Goal: Transaction & Acquisition: Purchase product/service

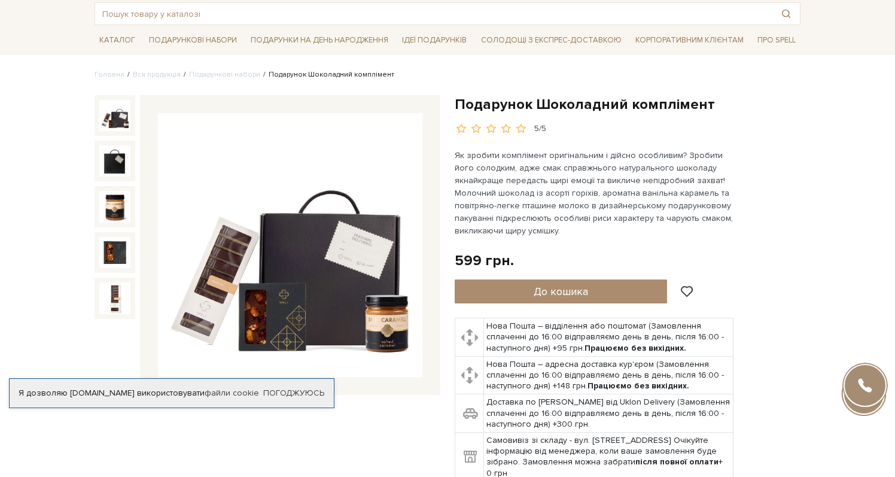
scroll to position [70, 0]
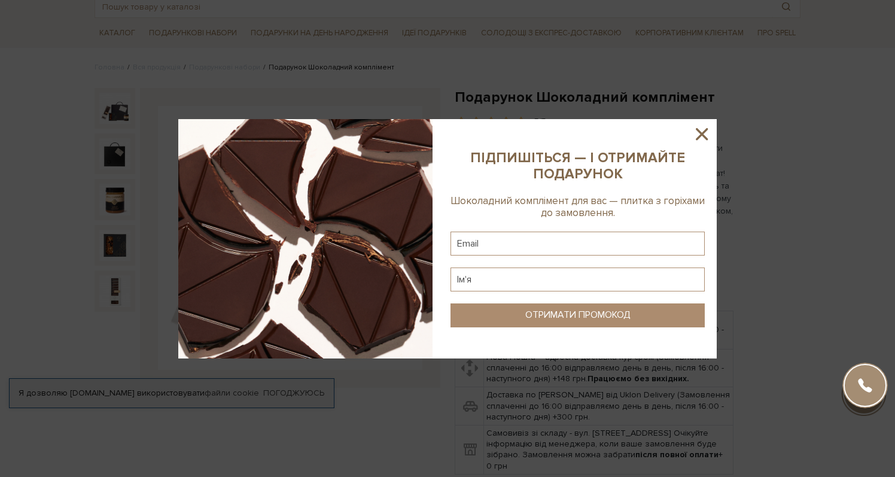
click at [697, 130] on icon at bounding box center [702, 134] width 12 height 12
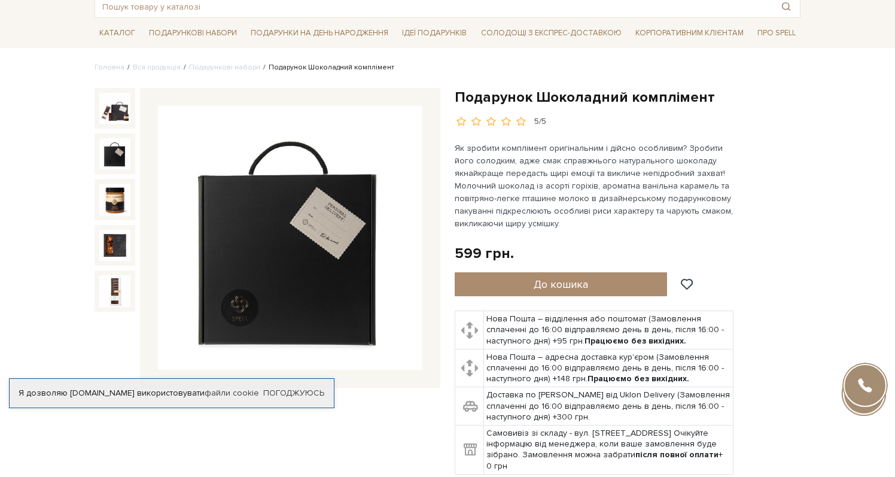
click at [103, 101] on img at bounding box center [114, 108] width 31 height 31
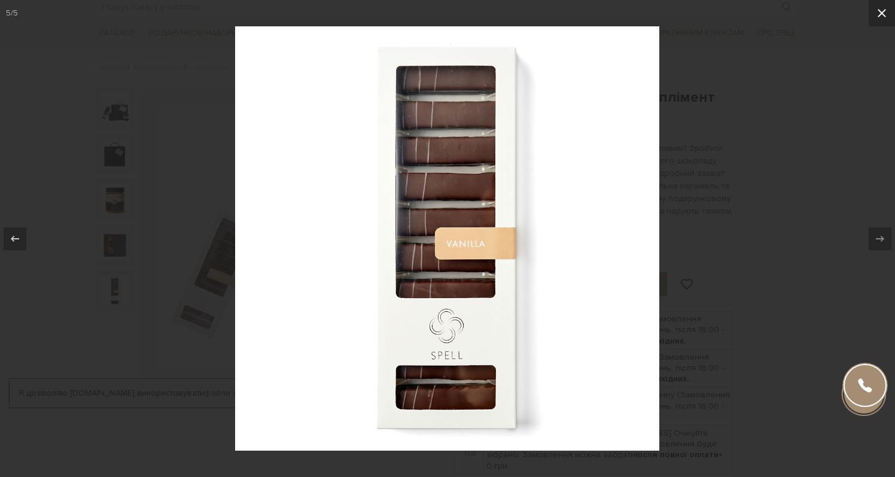
click at [883, 13] on icon at bounding box center [881, 13] width 14 height 14
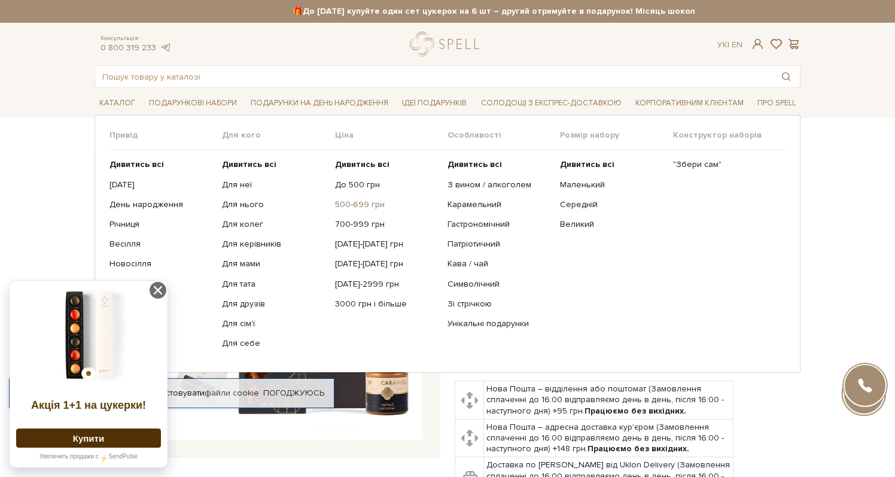
click at [338, 206] on link "500-699 грн" at bounding box center [386, 204] width 103 height 11
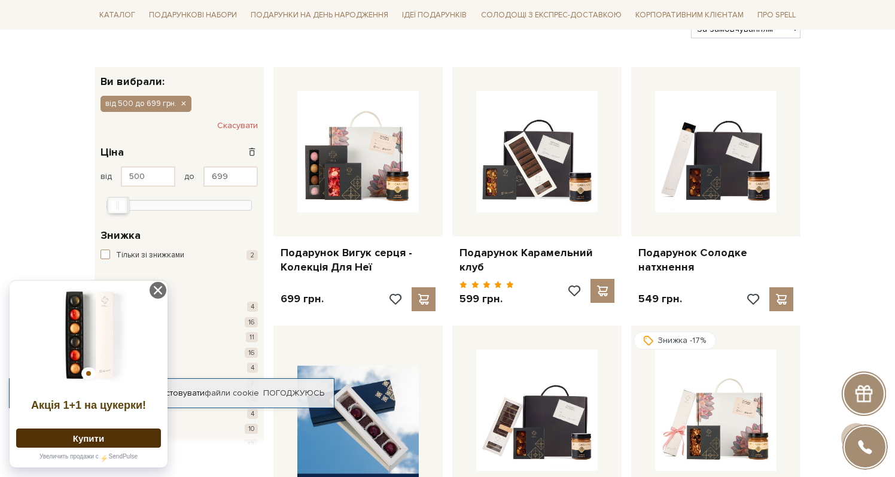
scroll to position [141, 0]
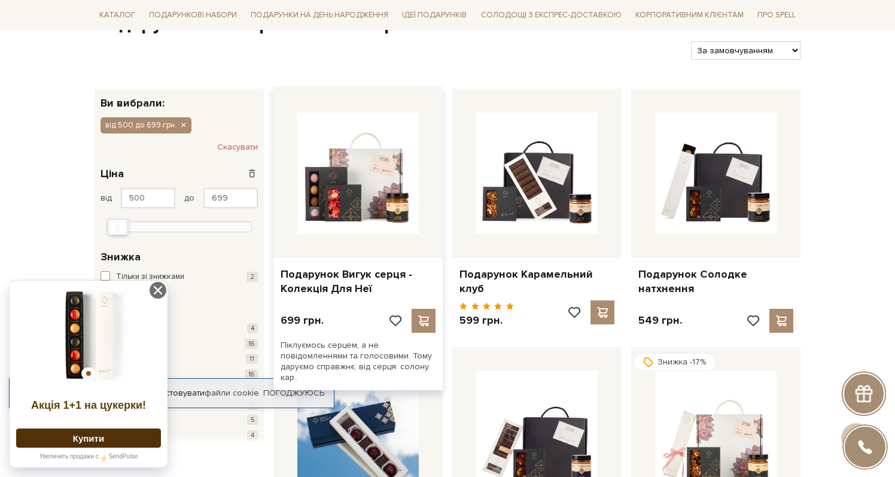
click at [334, 234] on div at bounding box center [357, 173] width 169 height 169
click at [329, 276] on link "Подарунок Вигук серця - Колекція Для Неї" at bounding box center [357, 281] width 155 height 28
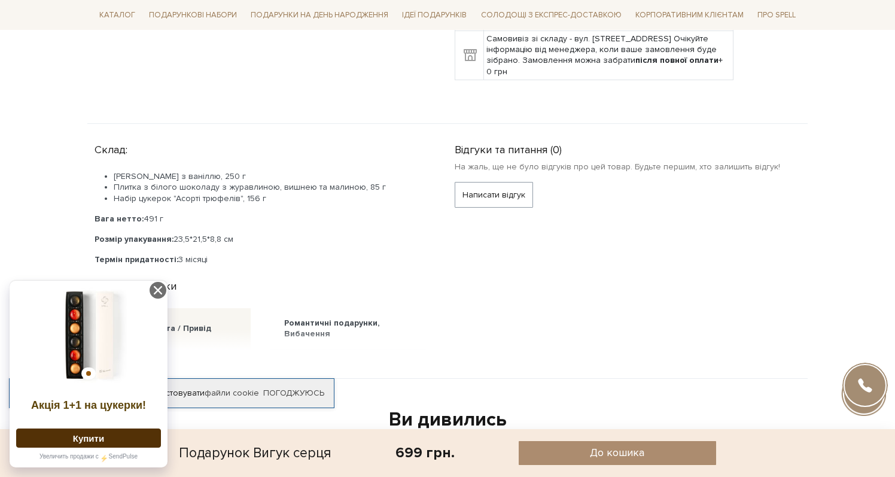
scroll to position [474, 0]
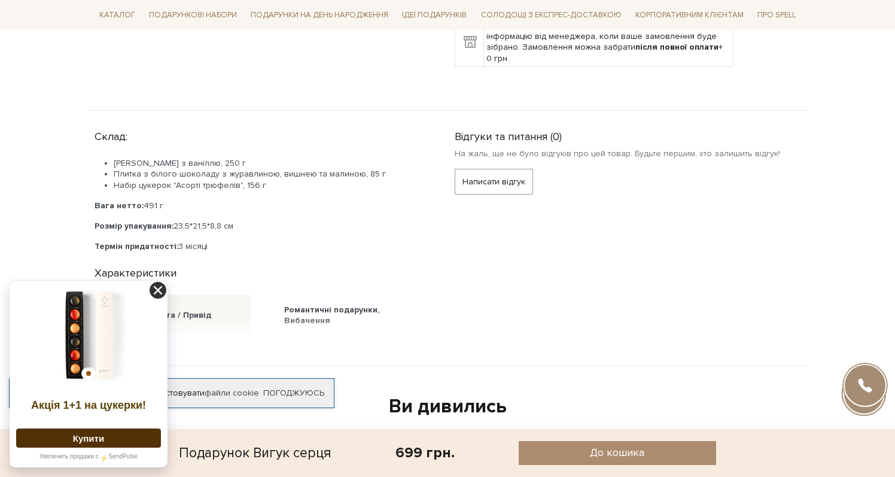
click at [157, 291] on icon at bounding box center [158, 290] width 17 height 17
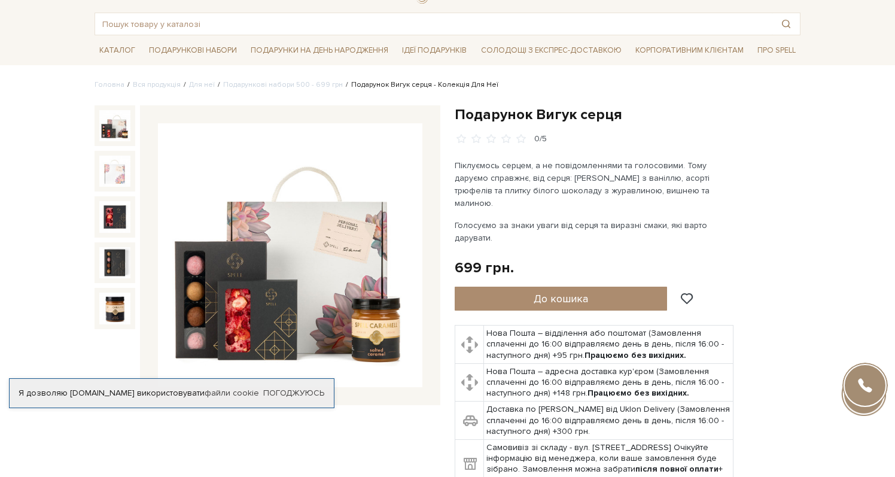
scroll to position [60, 0]
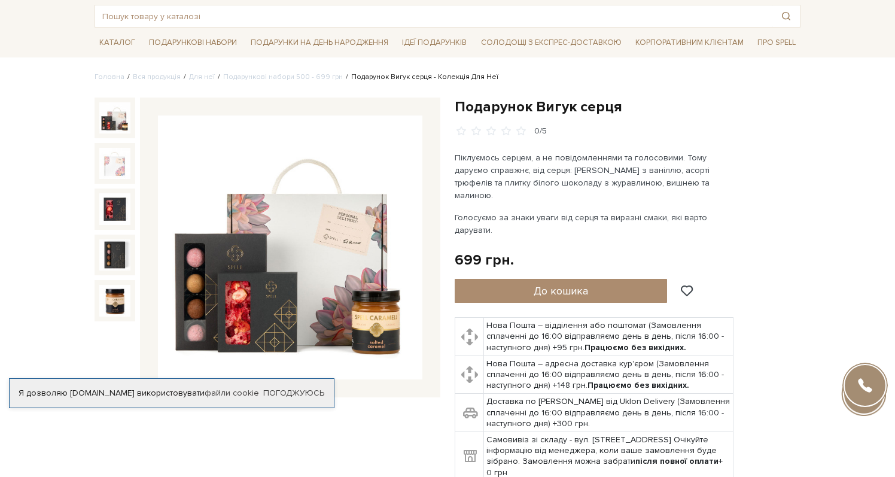
click at [111, 119] on img at bounding box center [114, 117] width 31 height 31
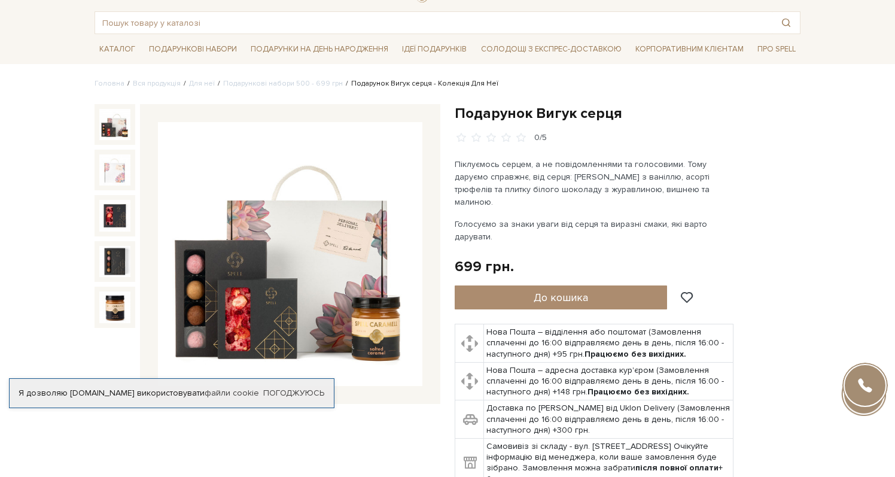
scroll to position [53, 0]
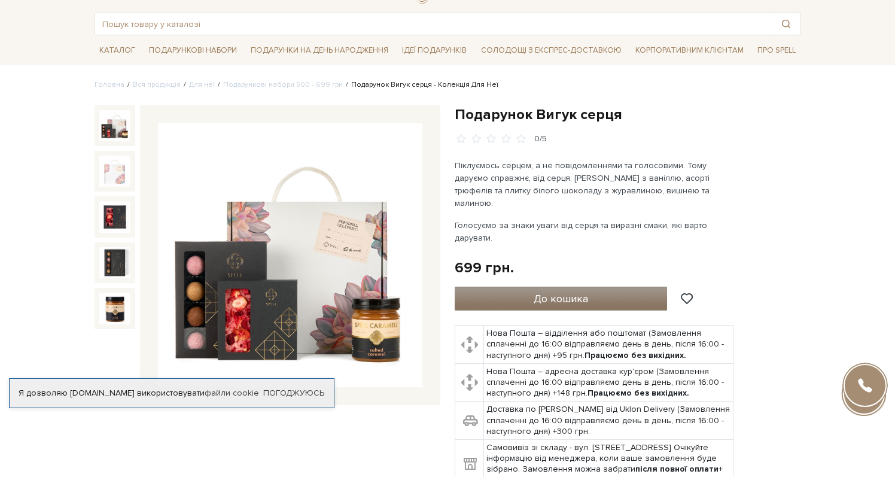
click at [519, 291] on button "До кошика" at bounding box center [561, 298] width 212 height 24
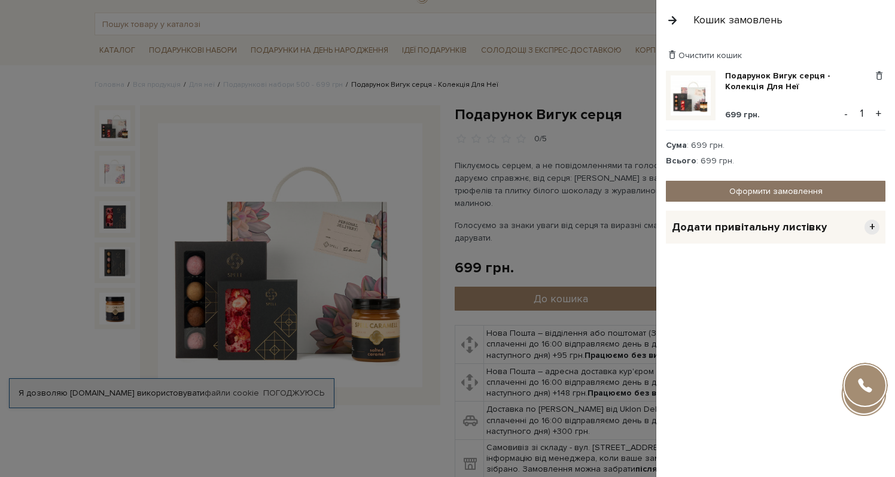
click at [751, 188] on link "Оформити замовлення" at bounding box center [775, 191] width 219 height 21
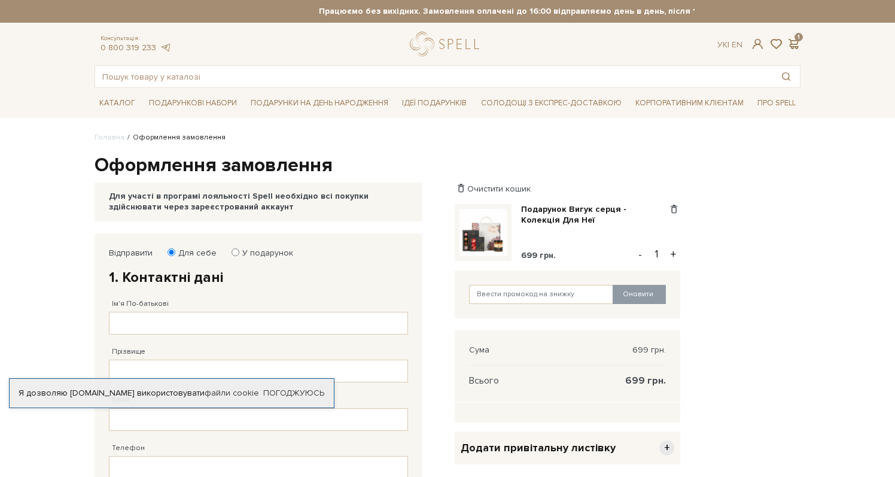
click at [234, 248] on label "У подарунок" at bounding box center [263, 253] width 59 height 11
click at [234, 248] on input "У подарунок" at bounding box center [235, 252] width 8 height 8
radio input "true"
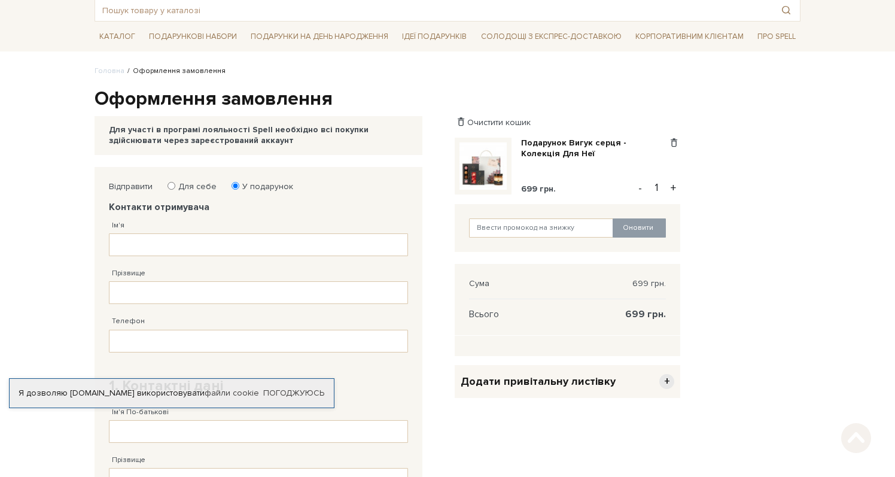
scroll to position [73, 0]
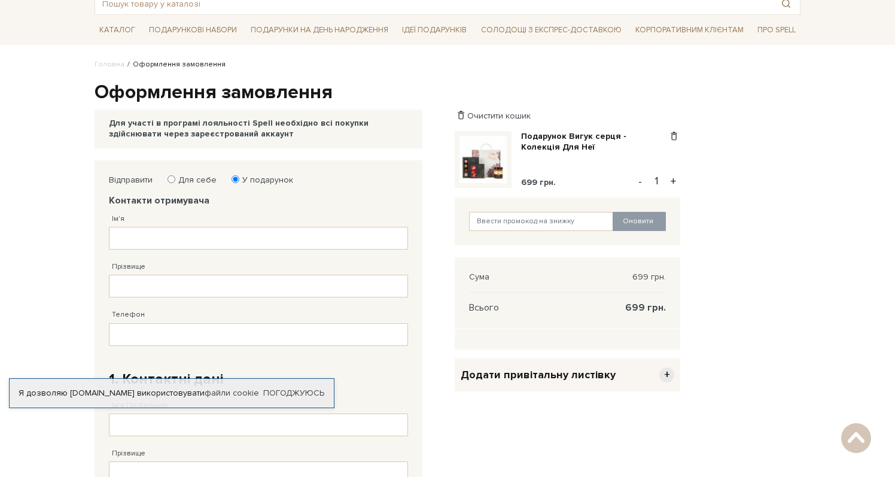
click at [178, 178] on label "Для себе" at bounding box center [193, 180] width 46 height 11
click at [175, 178] on input "Для себе" at bounding box center [171, 179] width 8 height 8
radio input "true"
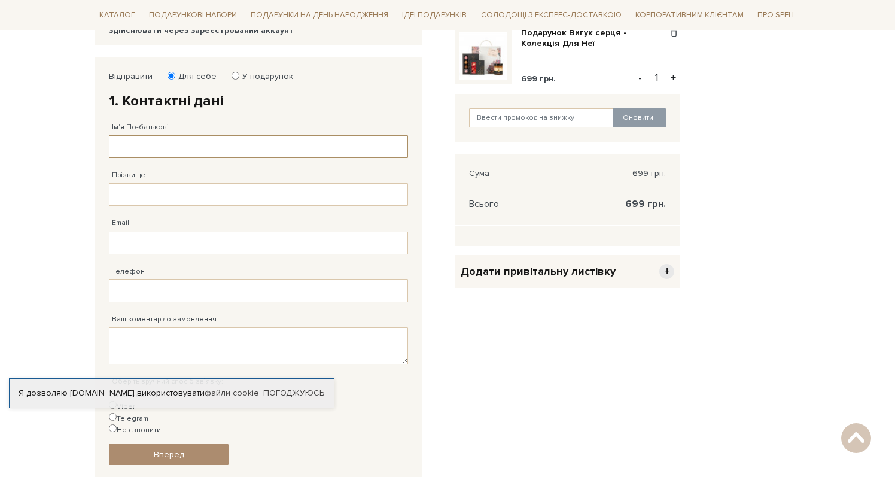
scroll to position [177, 0]
type input "Катерина"
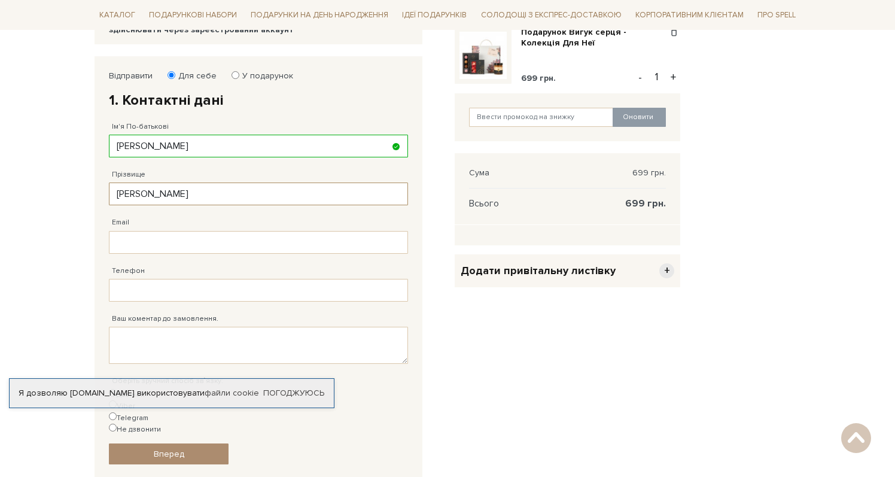
type input "Вощенко"
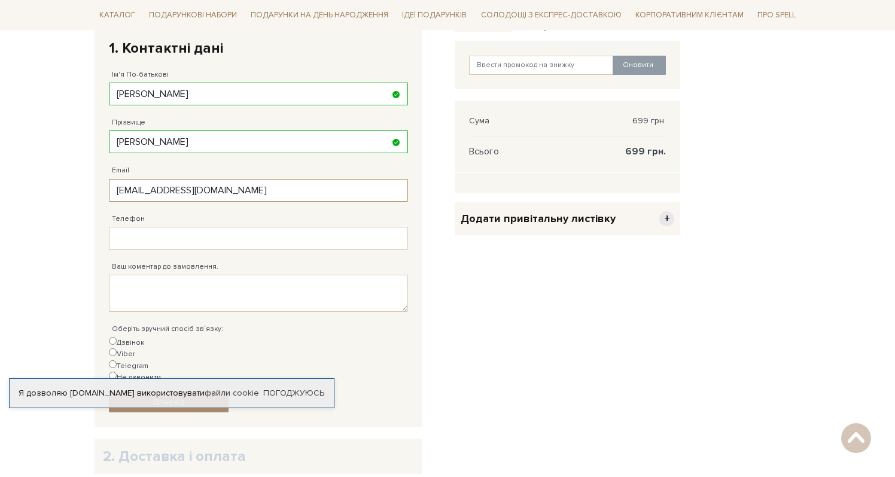
scroll to position [232, 0]
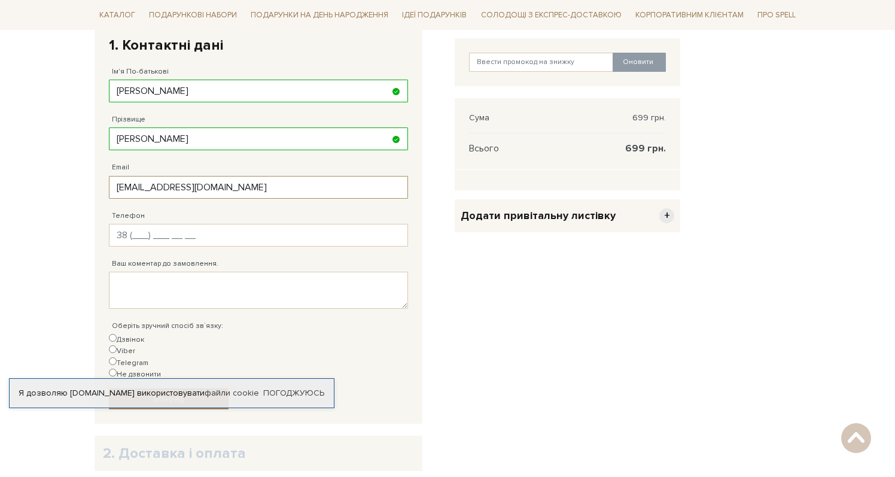
type input "kattyden.ym@gmail.com"
type input "38 (098) 450 43 91"
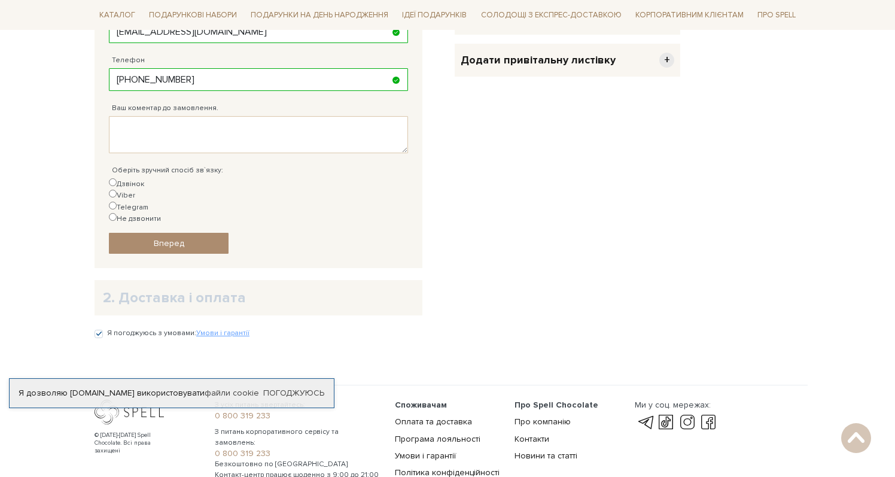
scroll to position [392, 0]
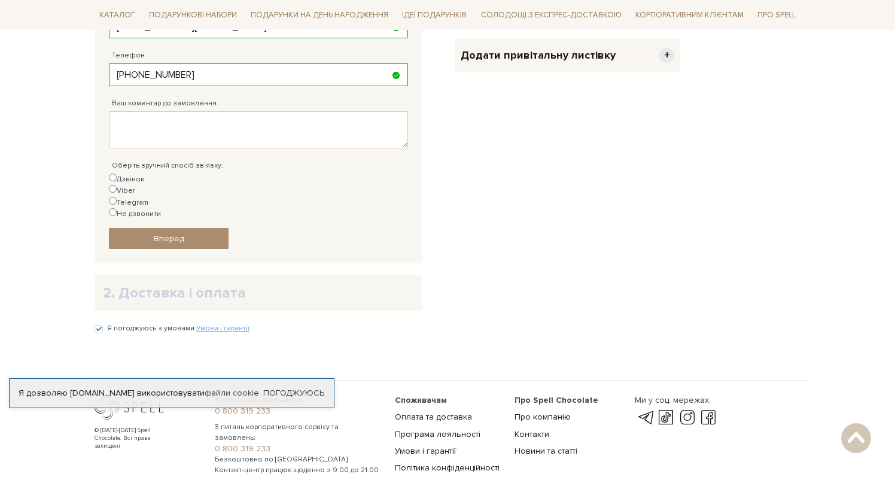
click at [546, 215] on div "Очистити кошик Подарунок Вигук серця - Колекція Для Неї 699 грн. Видалити Додат…" at bounding box center [567, 90] width 240 height 498
click at [135, 185] on label "Viber" at bounding box center [122, 190] width 26 height 11
click at [117, 185] on input "Viber" at bounding box center [113, 189] width 8 height 8
radio input "true"
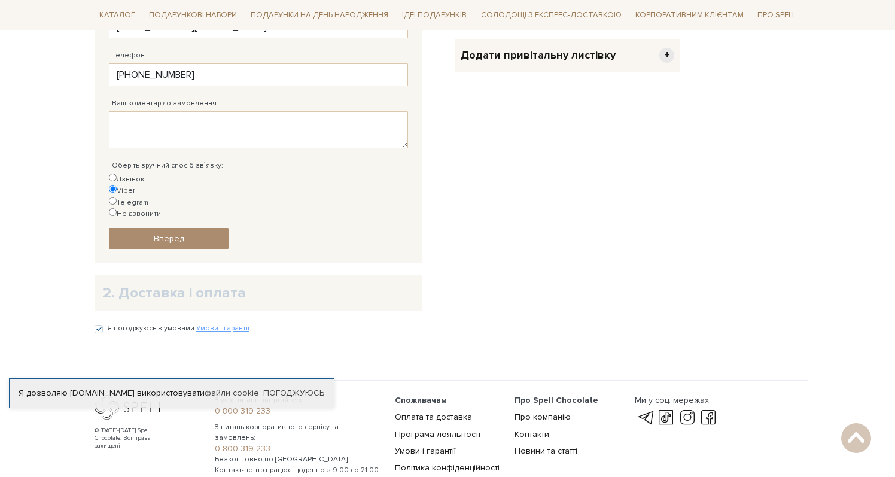
scroll to position [369, 0]
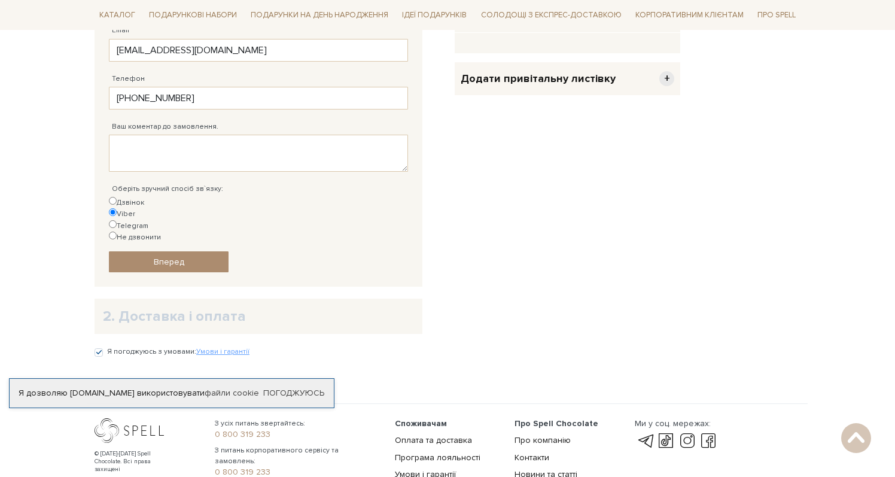
click at [135, 208] on label "Viber" at bounding box center [122, 213] width 26 height 11
click at [117, 208] on input "Viber" at bounding box center [113, 212] width 8 height 8
click at [172, 257] on span "Вперед" at bounding box center [169, 262] width 31 height 10
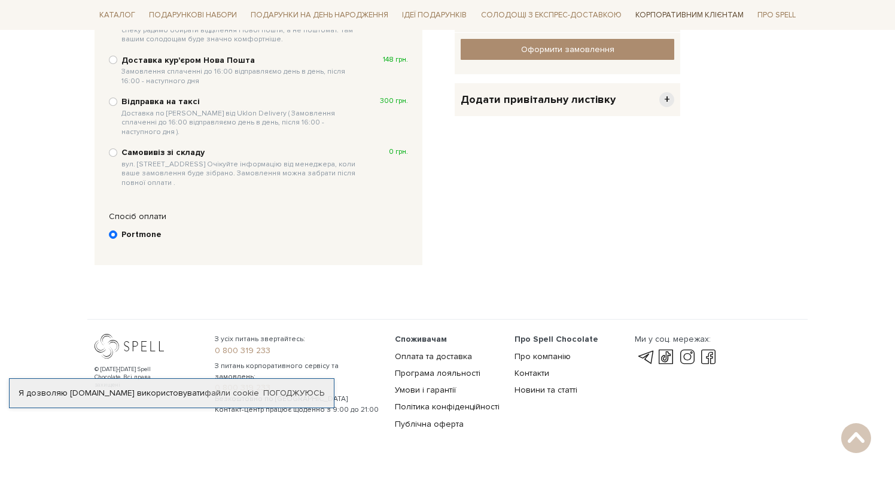
scroll to position [232, 0]
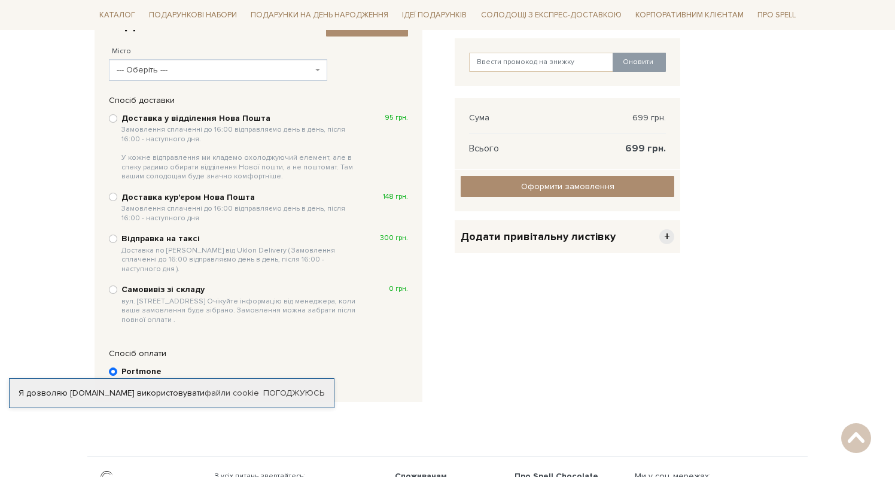
click at [112, 121] on div "Доставка у відділення Нова Пошта Замовлення сплаченні до 16:00 відправляємо ден…" at bounding box center [258, 147] width 299 height 71
click at [112, 115] on input "Доставка у відділення Нова Пошта Замовлення сплаченні до 16:00 відправляємо ден…" at bounding box center [113, 118] width 8 height 8
radio input "true"
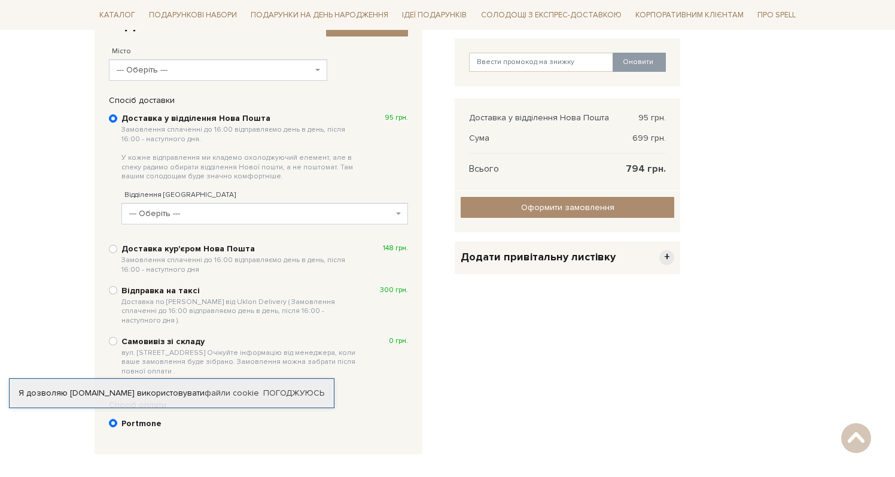
click at [180, 69] on span "--- Оберіть ---" at bounding box center [215, 70] width 196 height 12
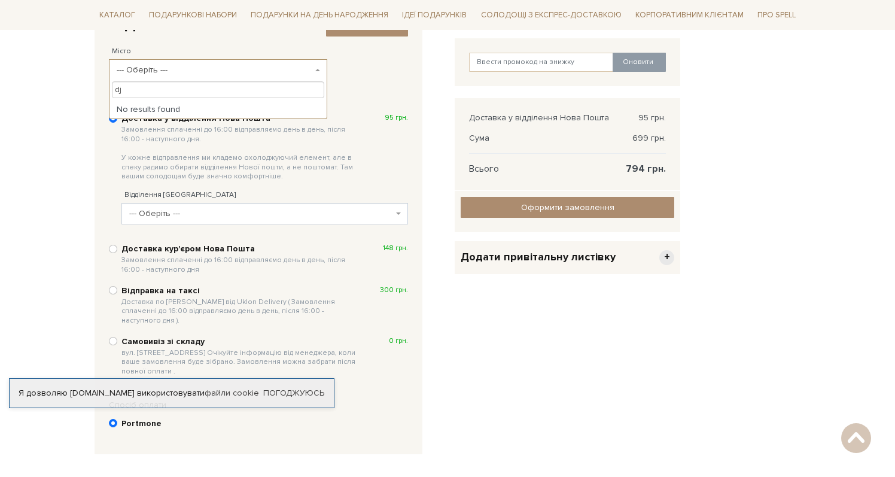
type input "d"
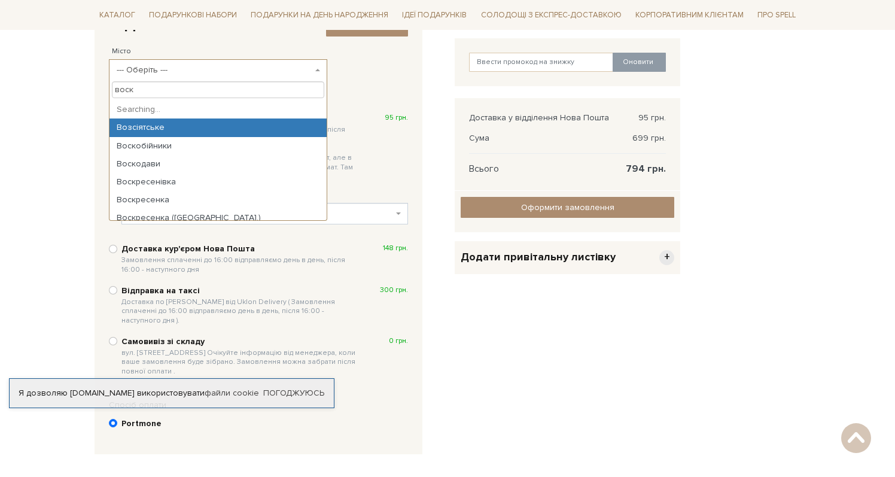
type input "воско"
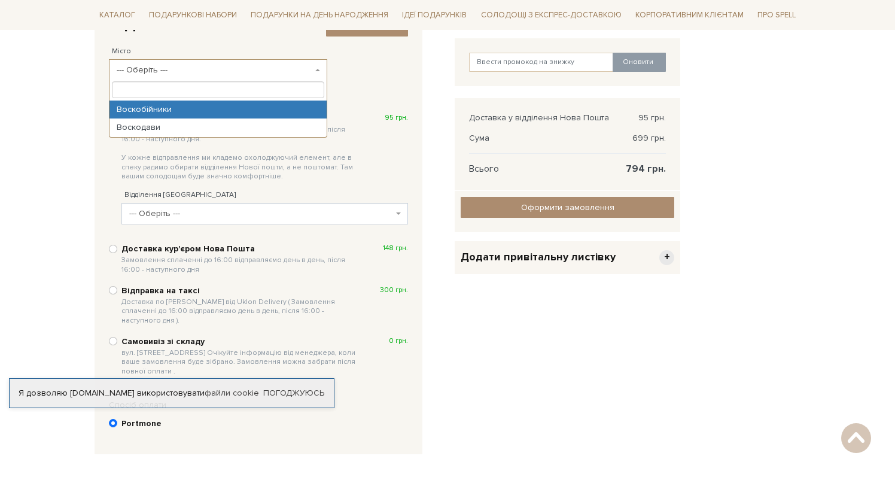
select select "Воскобійники"
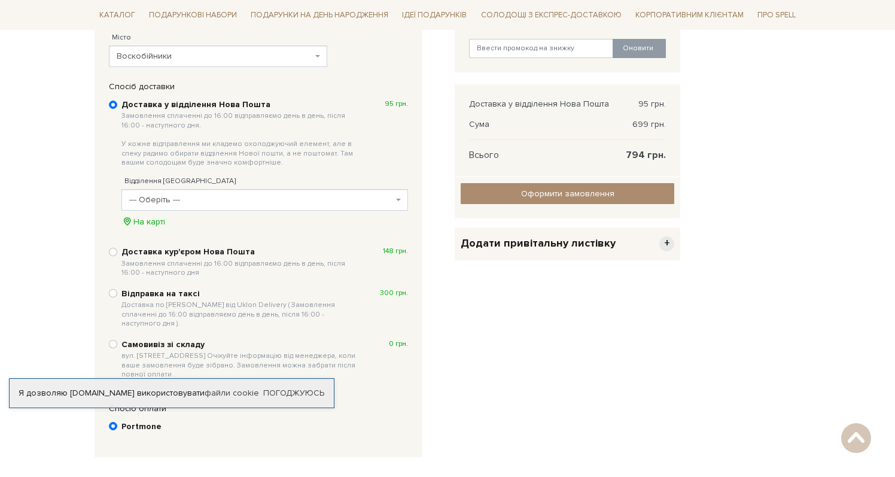
scroll to position [248, 0]
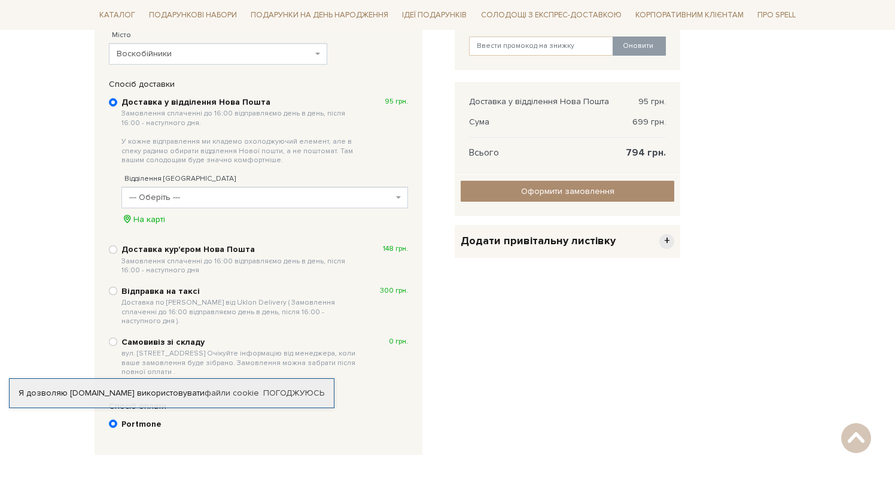
click at [240, 191] on span "--- Оберіть ---" at bounding box center [261, 197] width 264 height 12
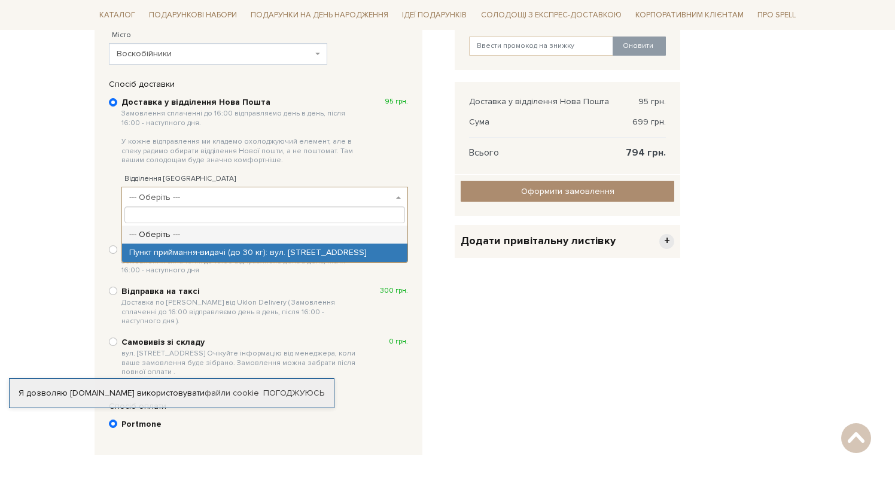
select select "Пункт приймання-видачі (до 30 кг): вул. Центральна, 2а"
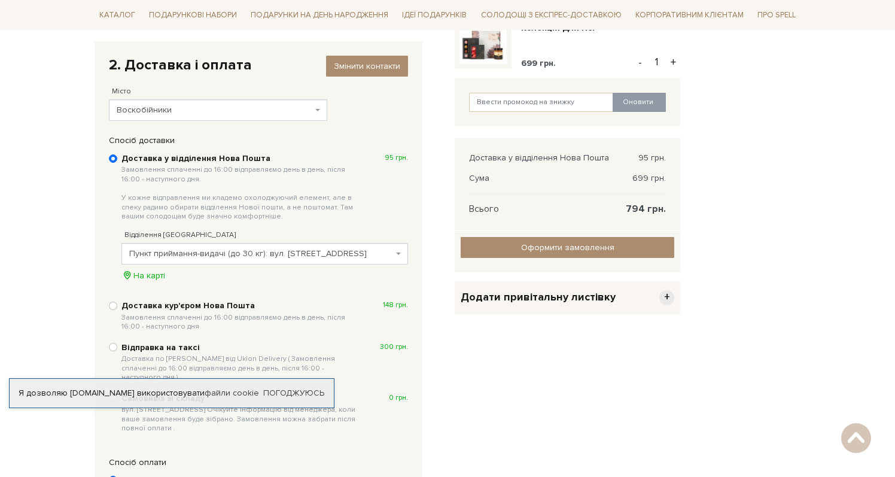
scroll to position [213, 0]
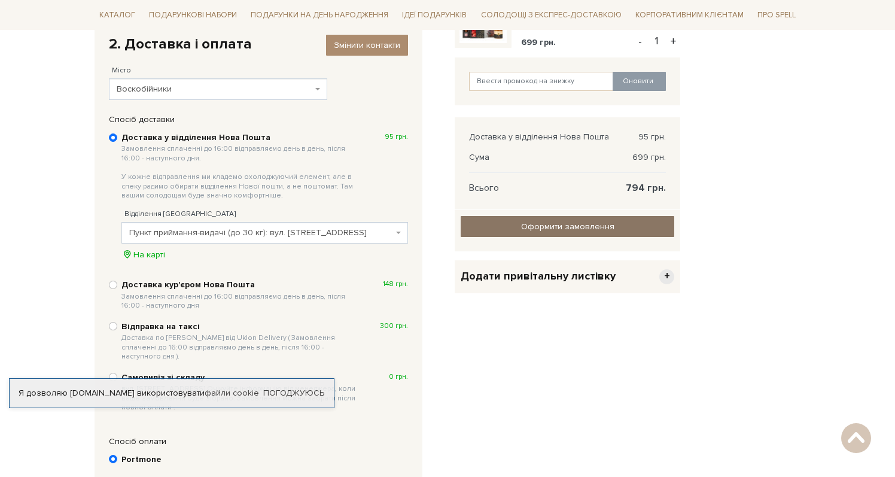
click at [560, 221] on input "Оформити замовлення" at bounding box center [568, 226] width 214 height 21
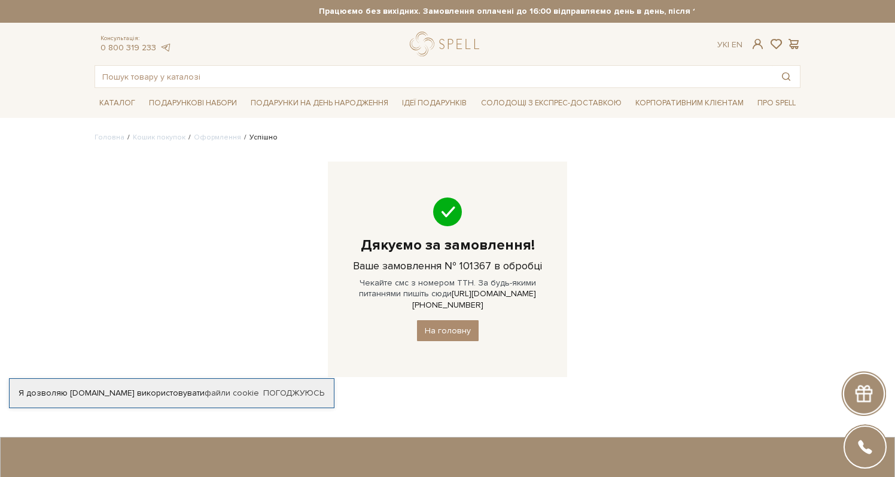
click at [767, 285] on div "Головна Кошик покупок Оформлення Успішно Дякуємо за замовлення! Ваше замовлення…" at bounding box center [447, 263] width 720 height 262
